Goal: Task Accomplishment & Management: Manage account settings

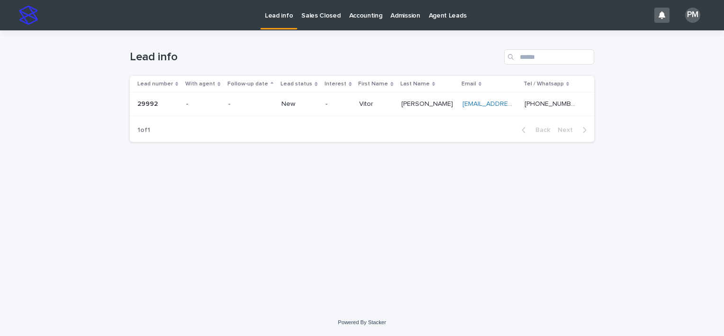
click at [287, 102] on p "New" at bounding box center [300, 104] width 37 height 8
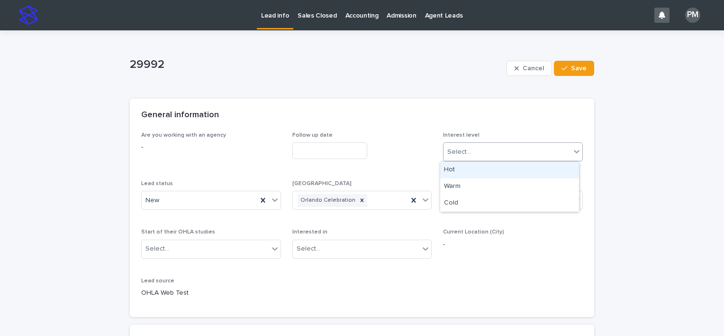
click at [575, 149] on icon at bounding box center [576, 151] width 9 height 9
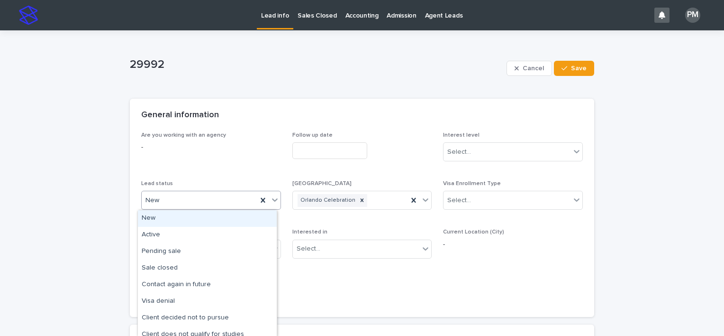
click at [273, 202] on icon at bounding box center [274, 199] width 9 height 9
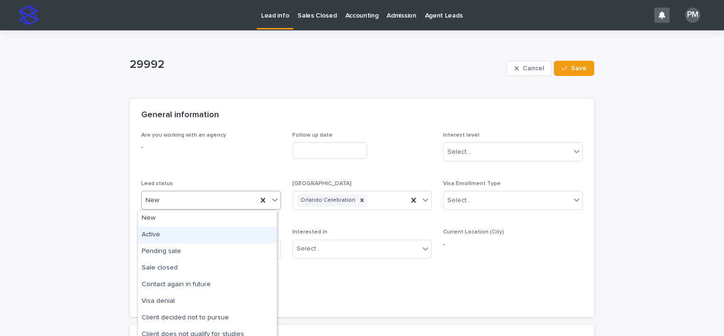
click at [196, 234] on div "Active" at bounding box center [207, 235] width 139 height 17
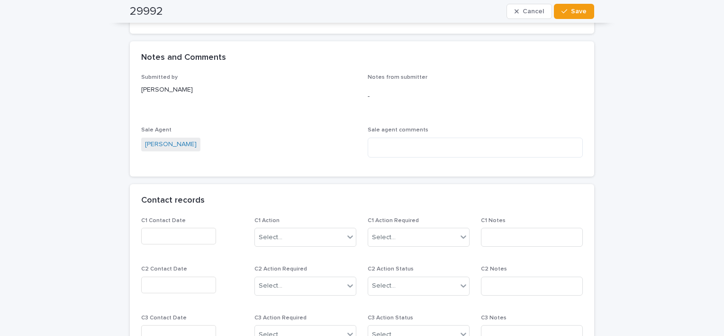
scroll to position [664, 0]
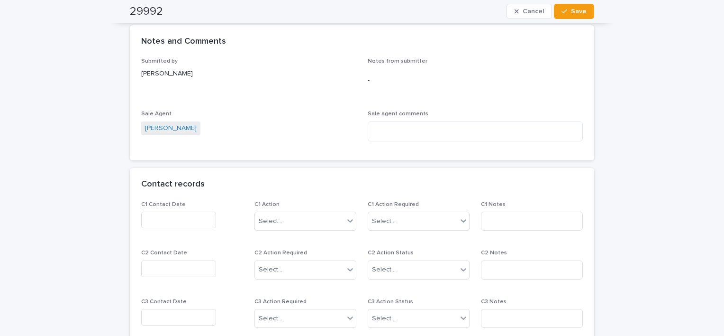
click at [199, 218] on input "text" at bounding box center [178, 219] width 75 height 17
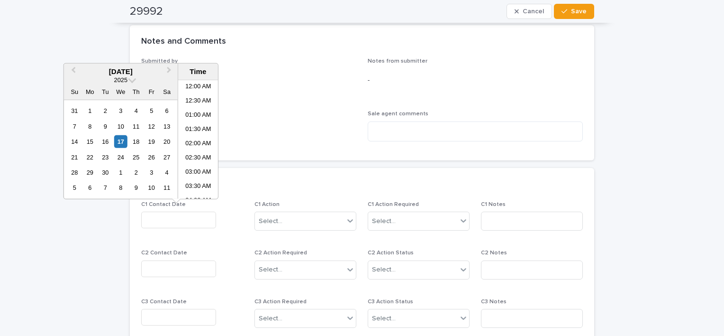
scroll to position [346, 0]
click at [123, 143] on div "17" at bounding box center [120, 141] width 13 height 13
type input "**********"
click at [349, 221] on icon at bounding box center [350, 220] width 9 height 9
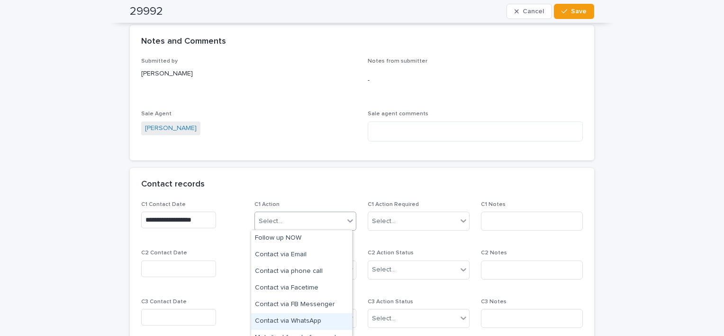
click at [330, 318] on div "Contact via WhatsApp" at bounding box center [301, 321] width 101 height 17
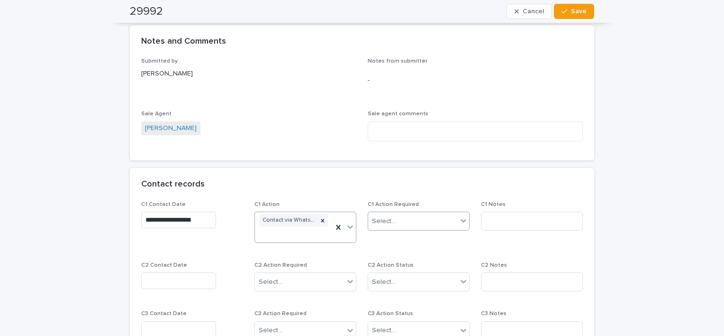
click at [463, 222] on icon at bounding box center [463, 220] width 9 height 9
click at [424, 239] on div "Pending" at bounding box center [415, 238] width 101 height 17
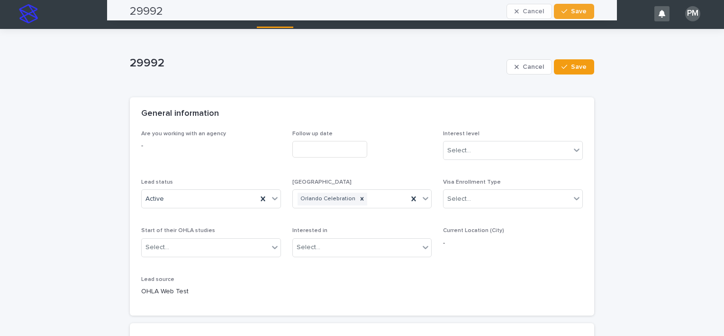
scroll to position [0, 0]
